Goal: Transaction & Acquisition: Purchase product/service

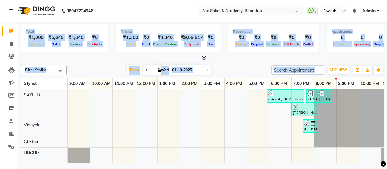
click at [140, 8] on nav "08047224946 Select Location × Ace Salon & Academy, Bhandup WhatsApp Status ✕ St…" at bounding box center [193, 11] width 387 height 22
click at [140, 7] on nav "08047224946 Select Location × Ace Salon & Academy, Bhandup WhatsApp Status ✕ St…" at bounding box center [193, 11] width 387 height 22
click at [141, 7] on nav "08047224946 Select Location × Ace Salon & Academy, Bhandup WhatsApp Status ✕ St…" at bounding box center [193, 11] width 387 height 22
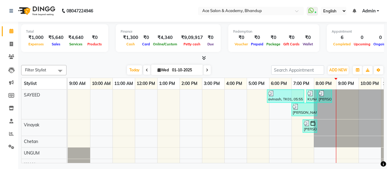
click at [141, 7] on nav "08047224946 Select Location × Ace Salon & Academy, Bhandup WhatsApp Status ✕ St…" at bounding box center [193, 11] width 387 height 22
drag, startPoint x: 141, startPoint y: 7, endPoint x: 135, endPoint y: 9, distance: 6.2
click at [141, 8] on nav "08047224946 Select Location × Ace Salon & Academy, Bhandup WhatsApp Status ✕ St…" at bounding box center [193, 11] width 387 height 22
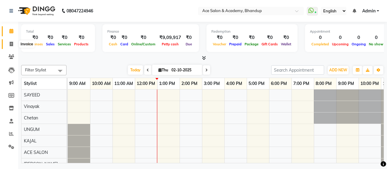
click at [12, 43] on icon at bounding box center [11, 44] width 3 height 5
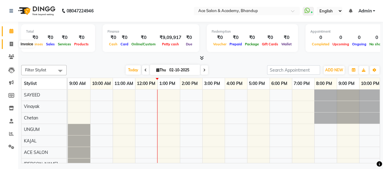
select select "service"
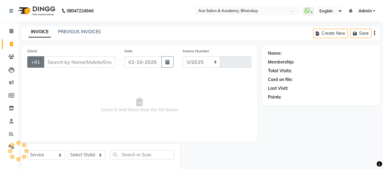
select select "5800"
type input "1819"
click at [68, 61] on input "Client" at bounding box center [80, 61] width 72 height 11
click at [91, 161] on div "Select Service Product Membership Package Voucher Prepaid Gift Card Select Styl…" at bounding box center [100, 157] width 147 height 14
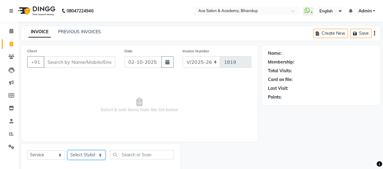
click at [91, 157] on select "Select Stylist ACE SALON Chetan KAJAL [PERSON_NAME] UNGUM [PERSON_NAME]" at bounding box center [86, 154] width 38 height 9
select select "40243"
click at [67, 150] on select "Select Stylist ACE SALON Chetan KAJAL [PERSON_NAME] UNGUM [PERSON_NAME]" at bounding box center [86, 154] width 38 height 9
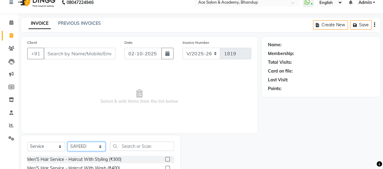
scroll to position [30, 0]
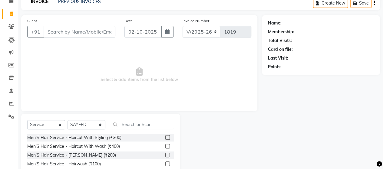
click at [165, 136] on label at bounding box center [167, 137] width 5 height 5
click at [165, 136] on input "checkbox" at bounding box center [167, 138] width 4 height 4
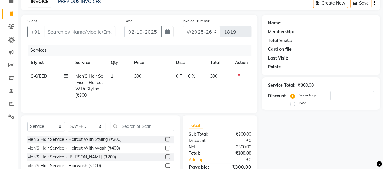
click at [165, 142] on label at bounding box center [167, 139] width 5 height 5
click at [165, 142] on input "checkbox" at bounding box center [167, 140] width 4 height 4
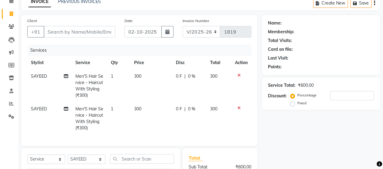
checkbox input "false"
click at [112, 31] on input "Client" at bounding box center [80, 31] width 72 height 11
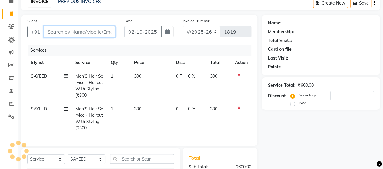
type input "S"
type input "0"
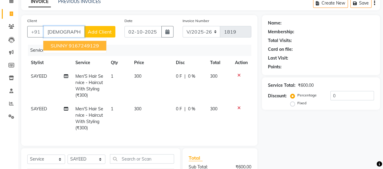
click at [67, 48] on span "SUNNY" at bounding box center [59, 46] width 17 height 6
type input "9167249129"
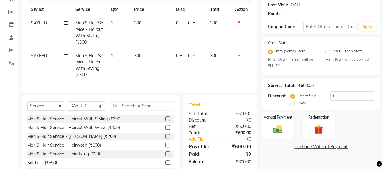
scroll to position [112, 0]
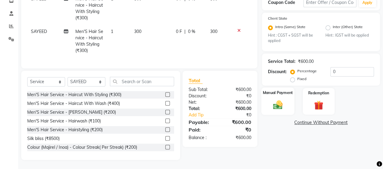
click at [279, 99] on img at bounding box center [277, 104] width 15 height 11
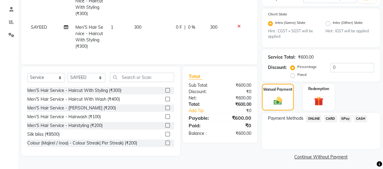
click at [315, 120] on span "ONLINE" at bounding box center [313, 118] width 16 height 7
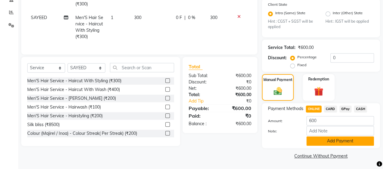
click at [323, 144] on button "Add Payment" at bounding box center [339, 140] width 67 height 9
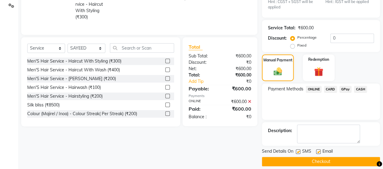
scroll to position [147, 0]
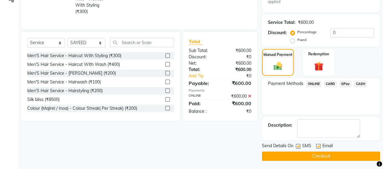
click at [304, 159] on button "Checkout" at bounding box center [321, 156] width 118 height 9
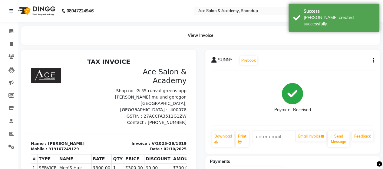
scroll to position [121, 0]
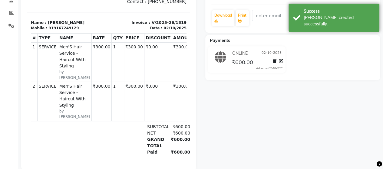
click at [283, 60] on div "ONLINE [DATE] ₹600.00 Added on [DATE]" at bounding box center [257, 60] width 62 height 22
click at [282, 61] on icon at bounding box center [281, 61] width 4 height 4
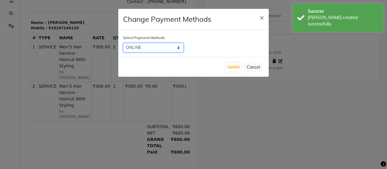
click at [165, 49] on select "ONLINE CARD GPay CASH" at bounding box center [153, 47] width 60 height 9
select select "5"
click at [123, 43] on select "ONLINE CARD GPay CASH" at bounding box center [153, 47] width 60 height 9
click at [243, 67] on div "Update Cancel" at bounding box center [193, 67] width 151 height 20
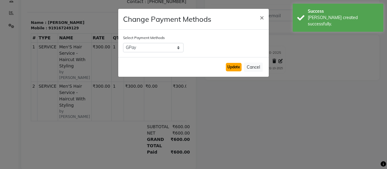
click at [237, 68] on button "Update" at bounding box center [234, 67] width 16 height 8
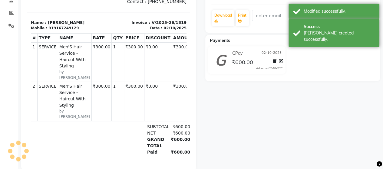
drag, startPoint x: 302, startPoint y: 107, endPoint x: 299, endPoint y: 106, distance: 3.2
click at [302, 107] on div "SUNNY Prebook Payment Received Download Print Email Invoice Send Message Feedba…" at bounding box center [293, 49] width 184 height 241
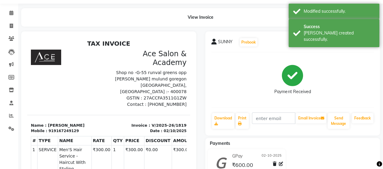
scroll to position [0, 0]
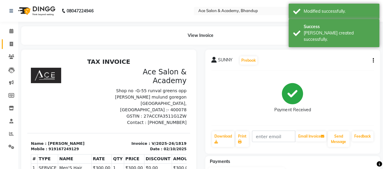
click at [10, 40] on link "Invoice" at bounding box center [9, 44] width 15 height 10
select select "service"
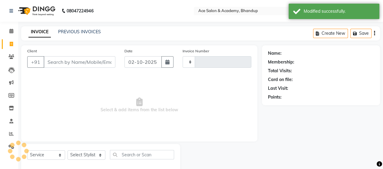
type input "1820"
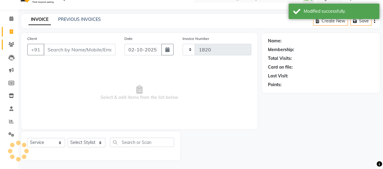
select select "5800"
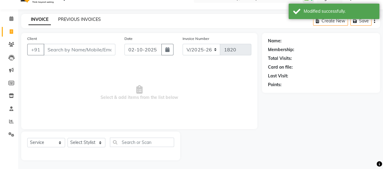
click at [78, 19] on link "PREVIOUS INVOICES" at bounding box center [79, 19] width 43 height 5
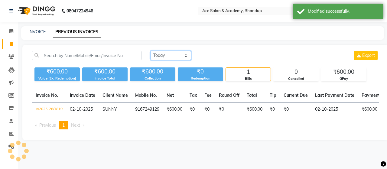
click at [171, 54] on select "[DATE] [DATE] Custom Range" at bounding box center [171, 55] width 41 height 9
select select "[DATE]"
click at [151, 51] on select "[DATE] [DATE] Custom Range" at bounding box center [171, 55] width 41 height 9
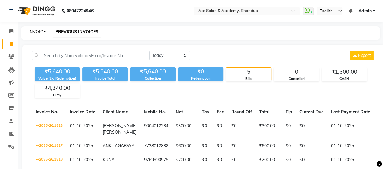
click at [43, 31] on link "INVOICE" at bounding box center [36, 31] width 17 height 5
select select "service"
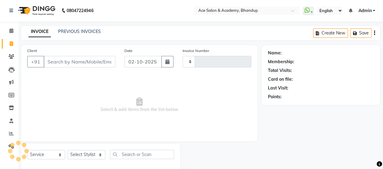
scroll to position [12, 0]
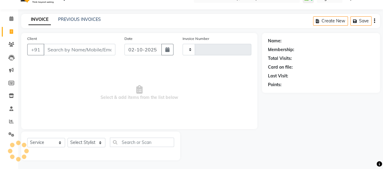
type input "1820"
select select "5800"
click at [13, 18] on icon at bounding box center [11, 18] width 4 height 5
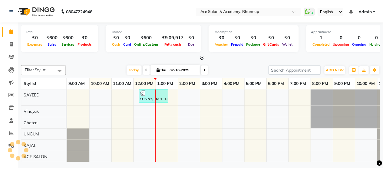
scroll to position [0, 19]
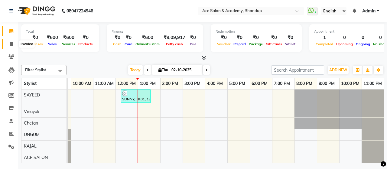
click at [7, 41] on span at bounding box center [11, 44] width 11 height 7
select select "service"
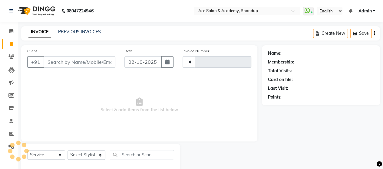
type input "1820"
select select "5800"
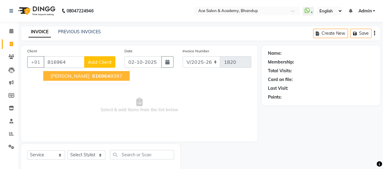
click at [63, 75] on span "[PERSON_NAME]" at bounding box center [70, 76] width 39 height 6
type input "8169649397"
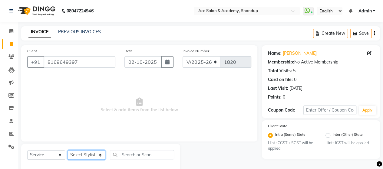
click at [90, 154] on select "Select Stylist ACE SALON Chetan KAJAL [PERSON_NAME] UNGUM [PERSON_NAME]" at bounding box center [86, 154] width 38 height 9
select select "40243"
click at [67, 150] on select "Select Stylist ACE SALON Chetan KAJAL [PERSON_NAME] UNGUM [PERSON_NAME]" at bounding box center [86, 154] width 38 height 9
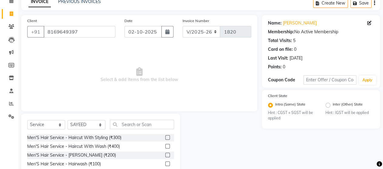
click at [165, 138] on label at bounding box center [167, 137] width 5 height 5
click at [165, 138] on input "checkbox" at bounding box center [167, 138] width 4 height 4
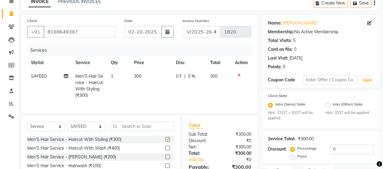
checkbox input "false"
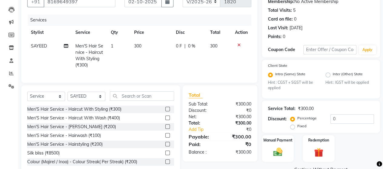
click at [165, 129] on label at bounding box center [167, 126] width 5 height 5
click at [165, 129] on input "checkbox" at bounding box center [167, 127] width 4 height 4
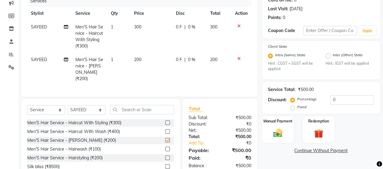
scroll to position [106, 0]
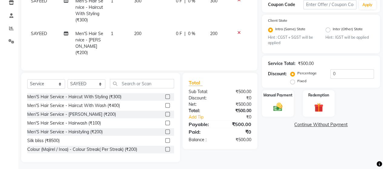
checkbox input "false"
click at [268, 107] on div "Manual Payment" at bounding box center [277, 104] width 33 height 28
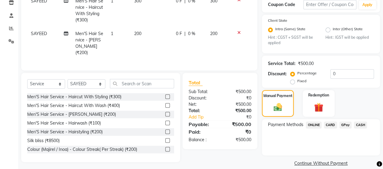
click at [349, 127] on span "GPay" at bounding box center [345, 125] width 12 height 7
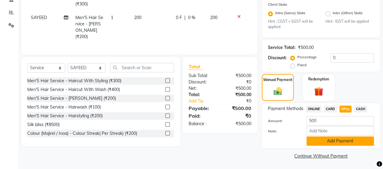
click at [340, 142] on button "Add Payment" at bounding box center [339, 140] width 67 height 9
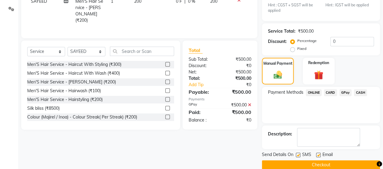
scroll to position [147, 0]
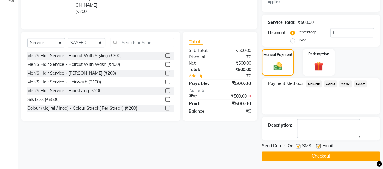
click at [308, 156] on button "Checkout" at bounding box center [321, 156] width 118 height 9
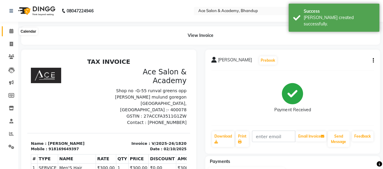
click at [8, 31] on span at bounding box center [11, 31] width 11 height 7
